Goal: Browse casually: Explore the website without a specific task or goal

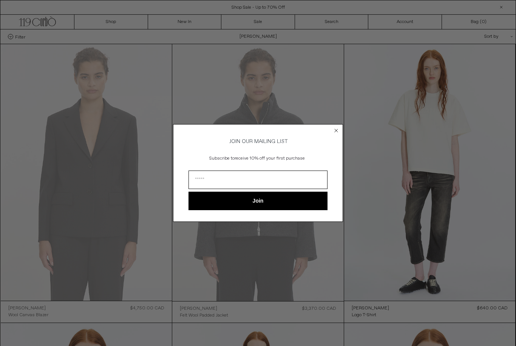
click at [339, 128] on circle "Close dialog" at bounding box center [336, 130] width 7 height 7
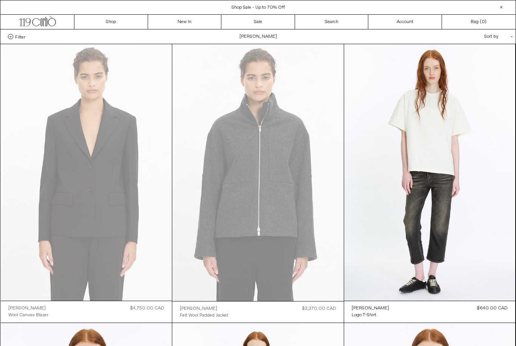
click at [264, 23] on link "Sale" at bounding box center [258, 22] width 74 height 14
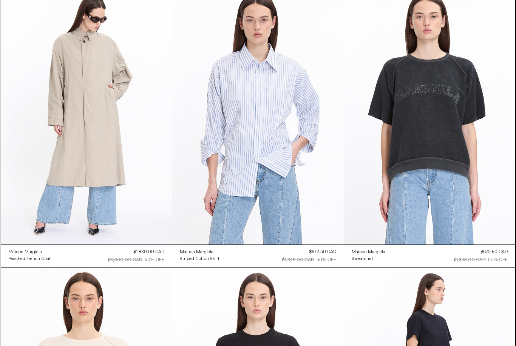
scroll to position [3136, 0]
click at [218, 125] on at bounding box center [257, 116] width 171 height 257
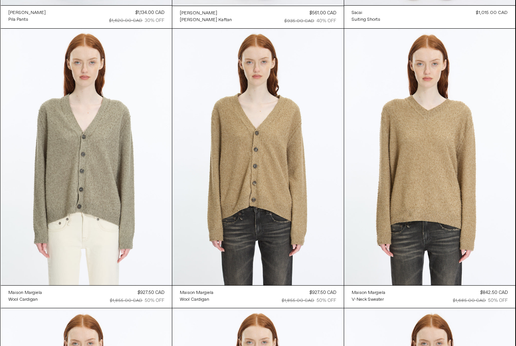
scroll to position [6455, 0]
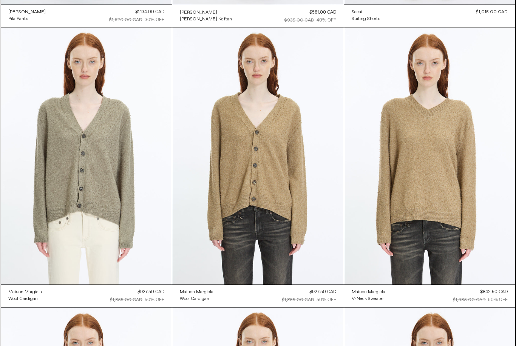
click at [440, 202] on at bounding box center [429, 156] width 171 height 257
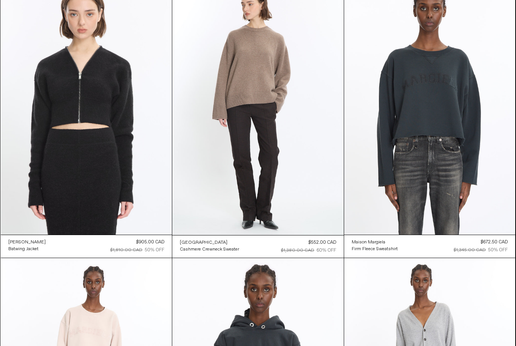
scroll to position [9024, 0]
click at [228, 77] on at bounding box center [257, 106] width 171 height 257
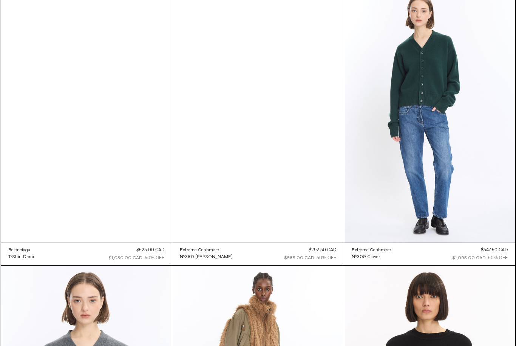
scroll to position [10416, 0]
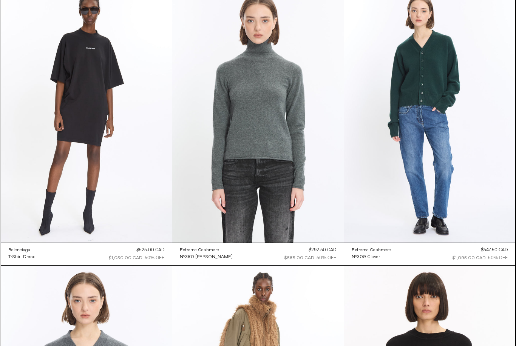
click at [224, 98] on at bounding box center [257, 114] width 171 height 257
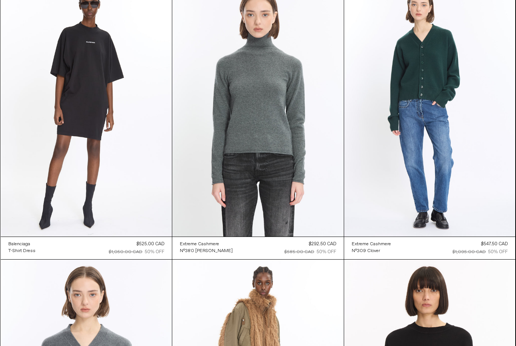
scroll to position [10419, 0]
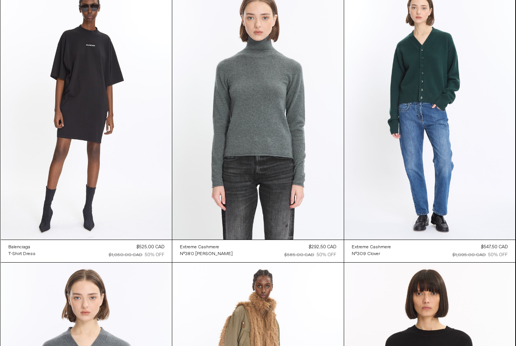
click at [467, 178] on at bounding box center [429, 111] width 171 height 257
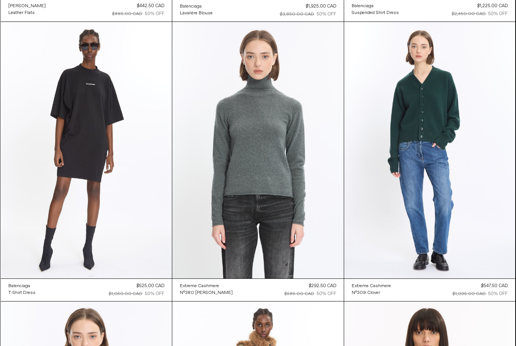
scroll to position [10380, 0]
click at [441, 176] on at bounding box center [429, 150] width 171 height 257
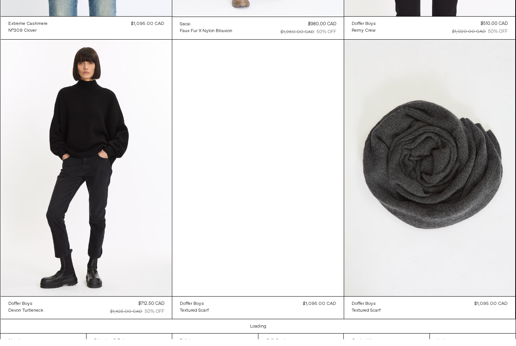
scroll to position [10921, 0]
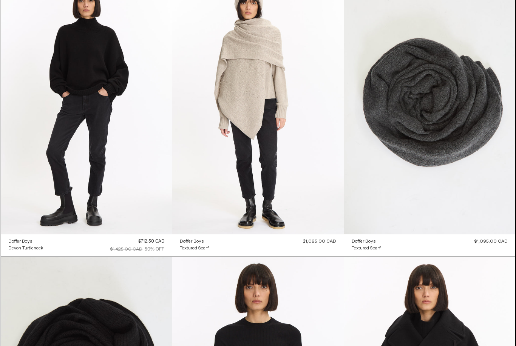
click at [470, 252] on div "Doffer Boys Textured Scarf Regular price $1,095.00 CAD $1,095.00 CAD Sale price…" at bounding box center [429, 245] width 171 height 23
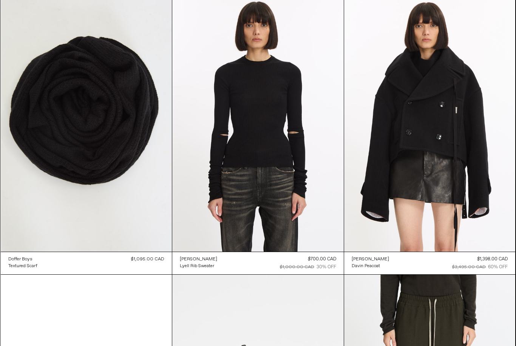
scroll to position [11246, 0]
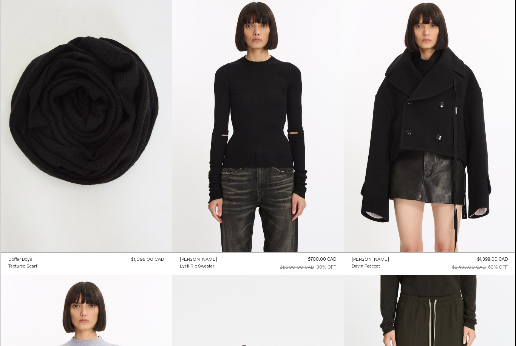
click at [466, 213] on at bounding box center [429, 123] width 171 height 257
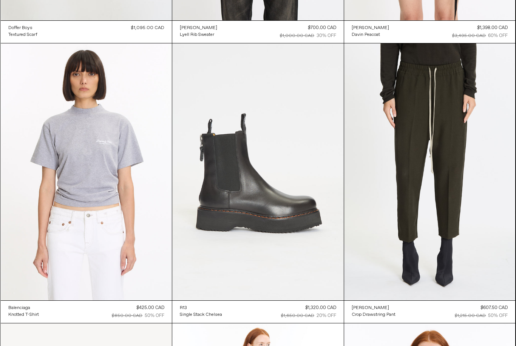
scroll to position [11478, 0]
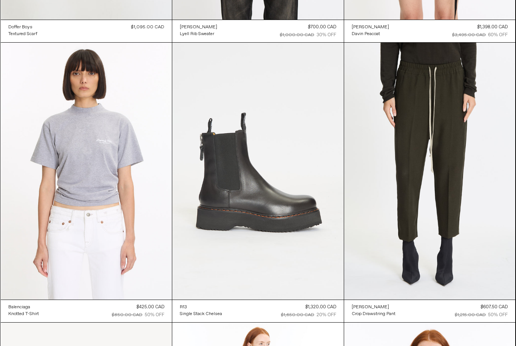
click at [449, 219] on at bounding box center [429, 171] width 171 height 257
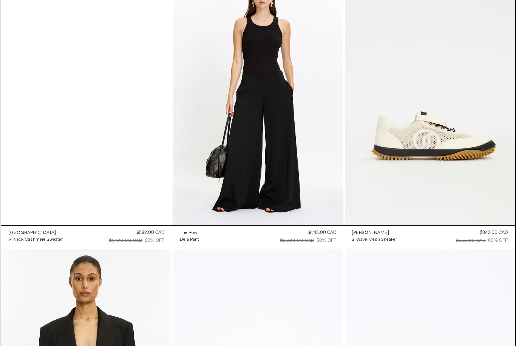
scroll to position [12672, 0]
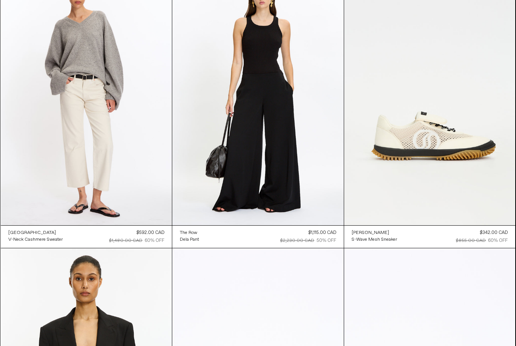
click at [85, 90] on at bounding box center [86, 96] width 171 height 257
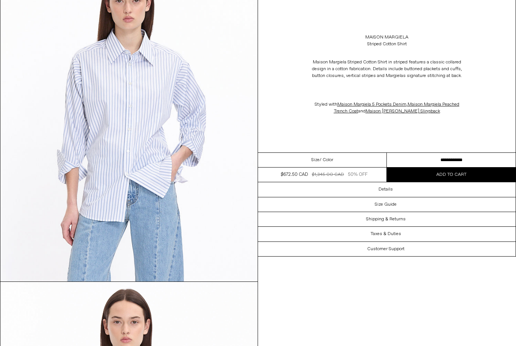
scroll to position [83, 0]
click at [85, 92] on img at bounding box center [128, 120] width 257 height 321
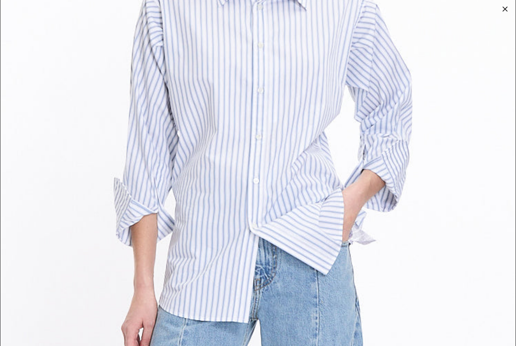
scroll to position [200, 0]
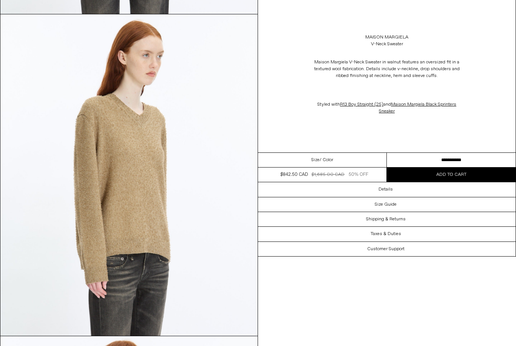
scroll to position [351, 0]
click at [449, 156] on select "**********" at bounding box center [451, 160] width 129 height 15
click at [107, 128] on img at bounding box center [128, 174] width 257 height 321
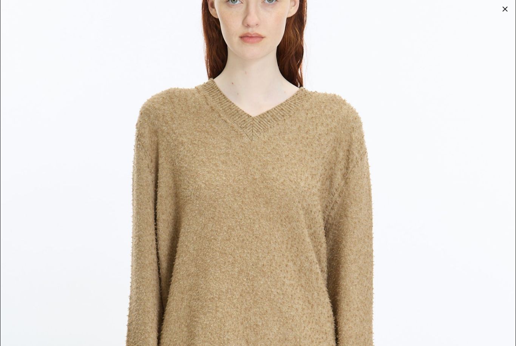
scroll to position [77, 0]
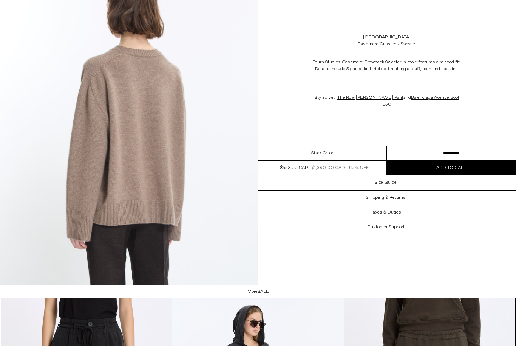
scroll to position [1045, 0]
click at [404, 179] on div "Size Guide" at bounding box center [386, 183] width 257 height 14
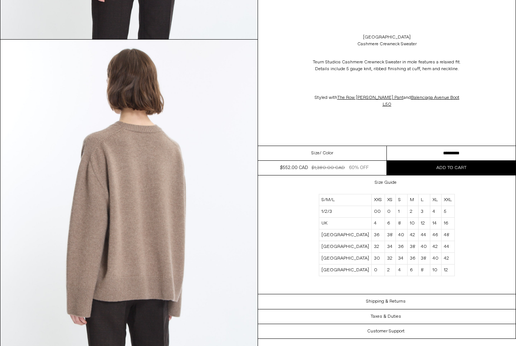
scroll to position [963, 0]
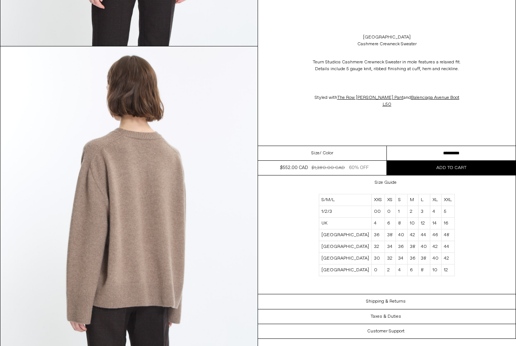
click at [461, 147] on select "**********" at bounding box center [451, 153] width 129 height 15
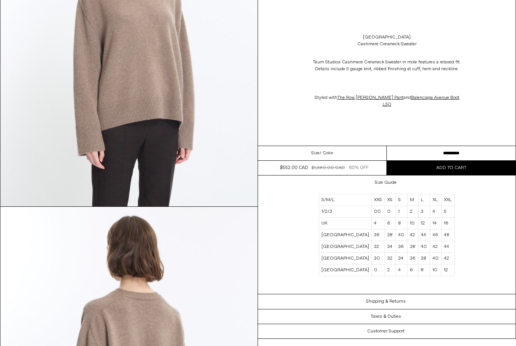
scroll to position [802, 0]
click at [116, 40] on img at bounding box center [128, 45] width 257 height 321
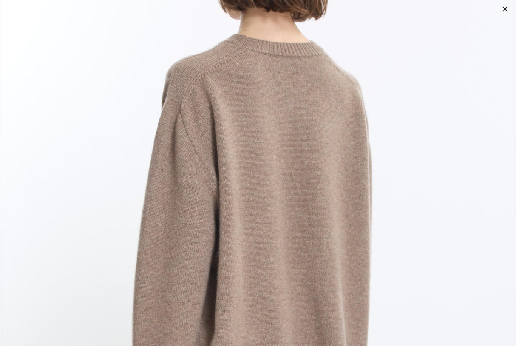
scroll to position [2088, 0]
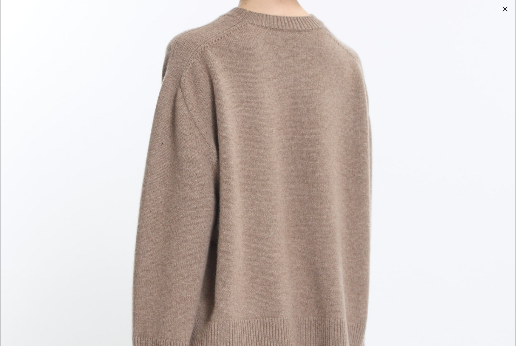
click at [505, 14] on div at bounding box center [504, 9] width 11 height 11
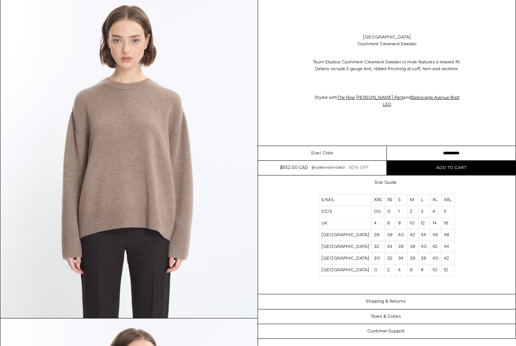
scroll to position [369, 0]
click at [469, 147] on select "**********" at bounding box center [451, 153] width 129 height 15
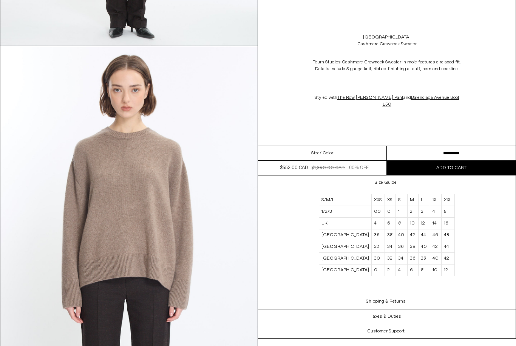
scroll to position [315, 0]
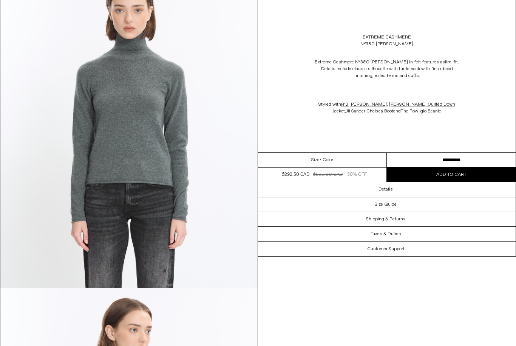
scroll to position [77, 0]
click at [463, 161] on select "**********" at bounding box center [451, 160] width 129 height 15
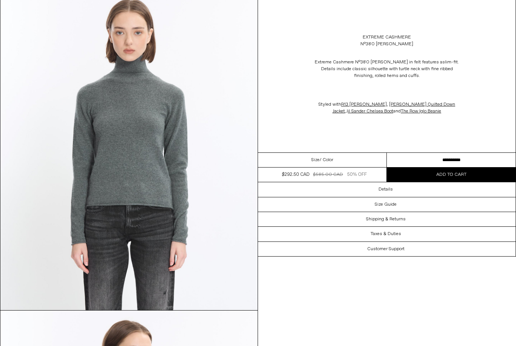
click at [122, 112] on img at bounding box center [128, 149] width 257 height 321
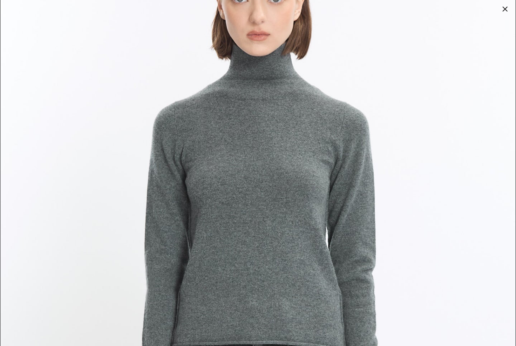
scroll to position [88, 0]
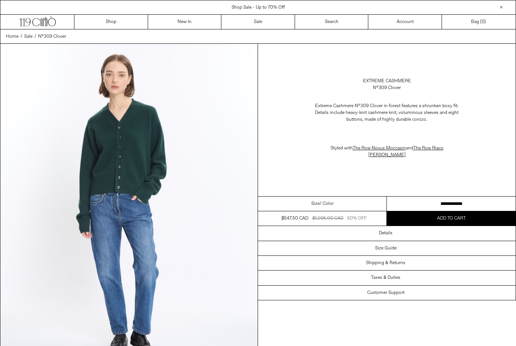
click at [459, 197] on select "**********" at bounding box center [451, 204] width 129 height 15
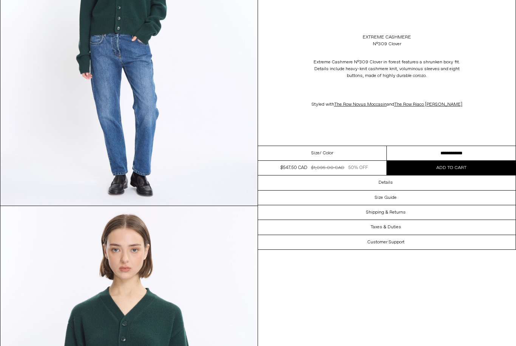
scroll to position [143, 0]
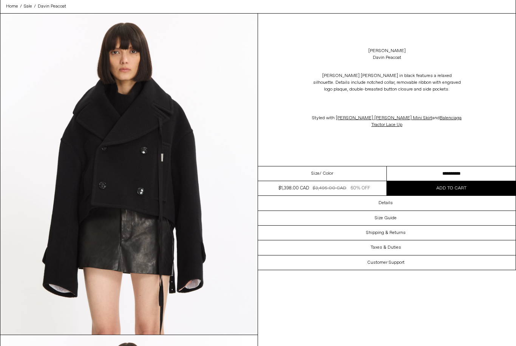
scroll to position [36, 0]
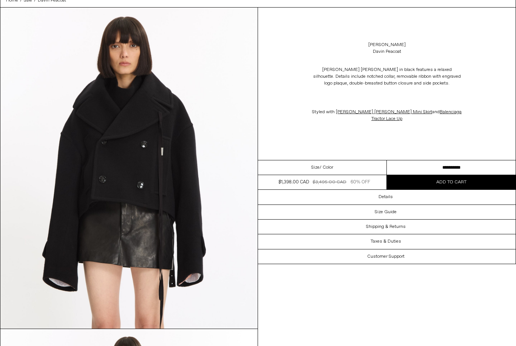
click at [448, 200] on div "Details" at bounding box center [386, 197] width 257 height 14
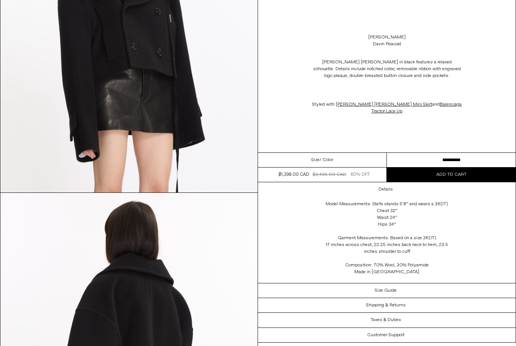
scroll to position [809, 0]
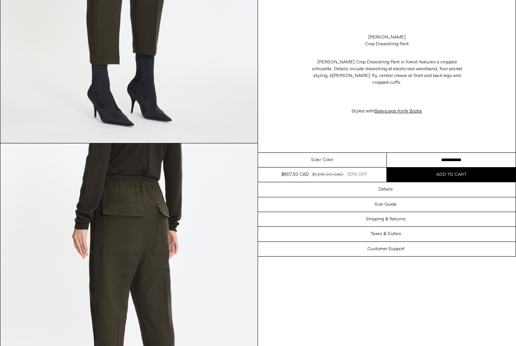
scroll to position [515, 0]
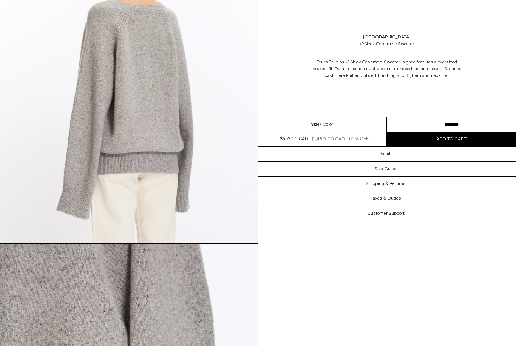
scroll to position [1087, 0]
